Goal: Find specific page/section: Find specific page/section

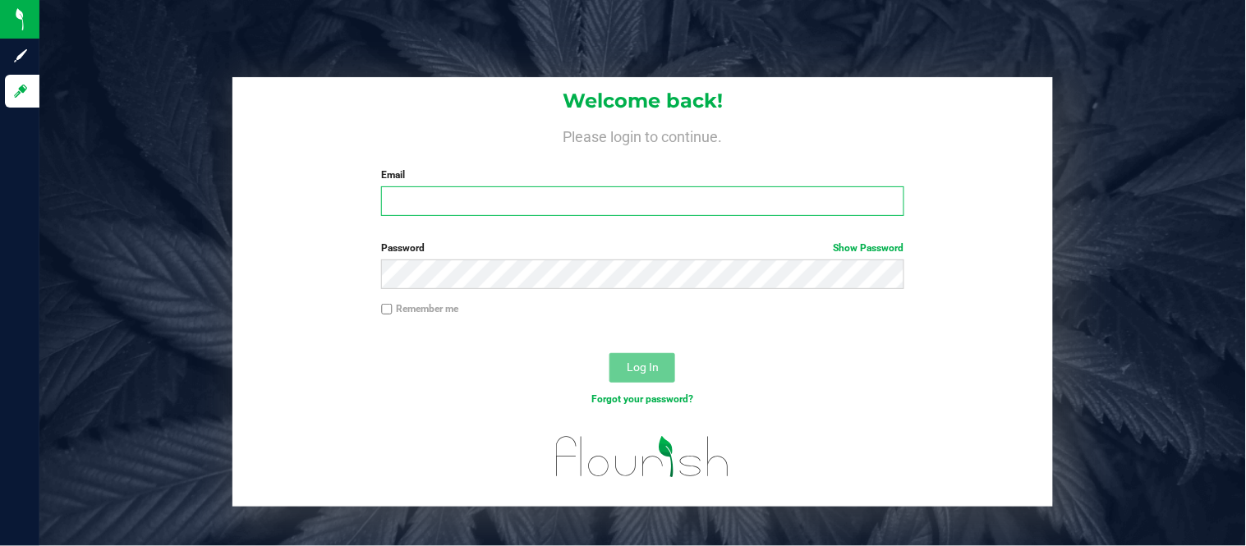
type input "[PERSON_NAME][EMAIL_ADDRESS][DOMAIN_NAME]"
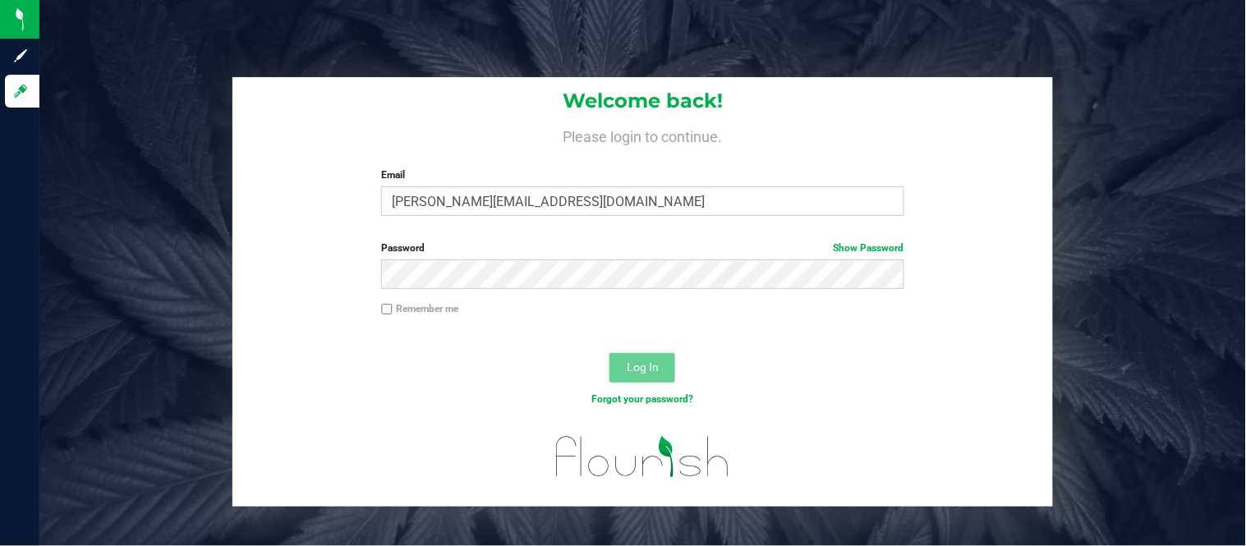
click at [383, 314] on input "Remember me" at bounding box center [387, 310] width 12 height 12
checkbox input "true"
click at [643, 373] on span "Log In" at bounding box center [643, 367] width 32 height 13
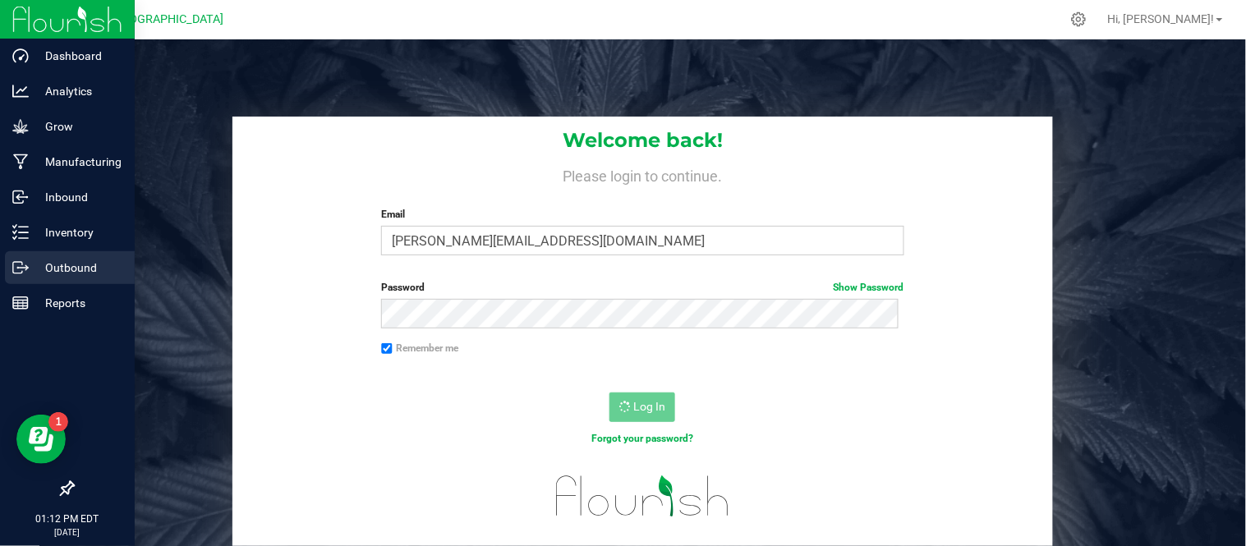
click at [37, 261] on p "Outbound" at bounding box center [78, 268] width 99 height 20
click at [60, 267] on p "Outbound" at bounding box center [78, 268] width 99 height 20
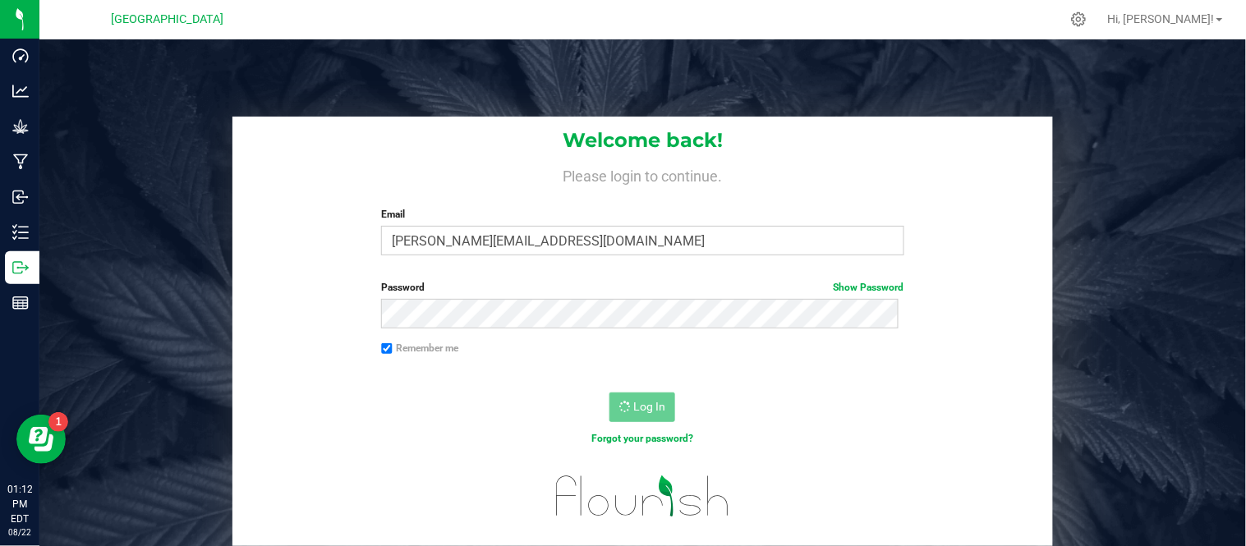
click at [444, 417] on div "Log In" at bounding box center [643, 412] width 821 height 55
